Goal: Navigation & Orientation: Find specific page/section

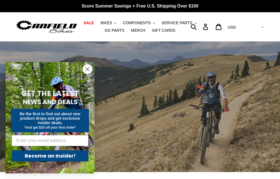
click at [0, 0] on p "Score Summer Savings + Free U.S. Shipping Over $100" at bounding box center [140, 6] width 280 height 12
click at [0, 0] on link "Score Summer Savings + Free U.S. Shipping Over $100" at bounding box center [140, 6] width 280 height 12
